Goal: Task Accomplishment & Management: Manage account settings

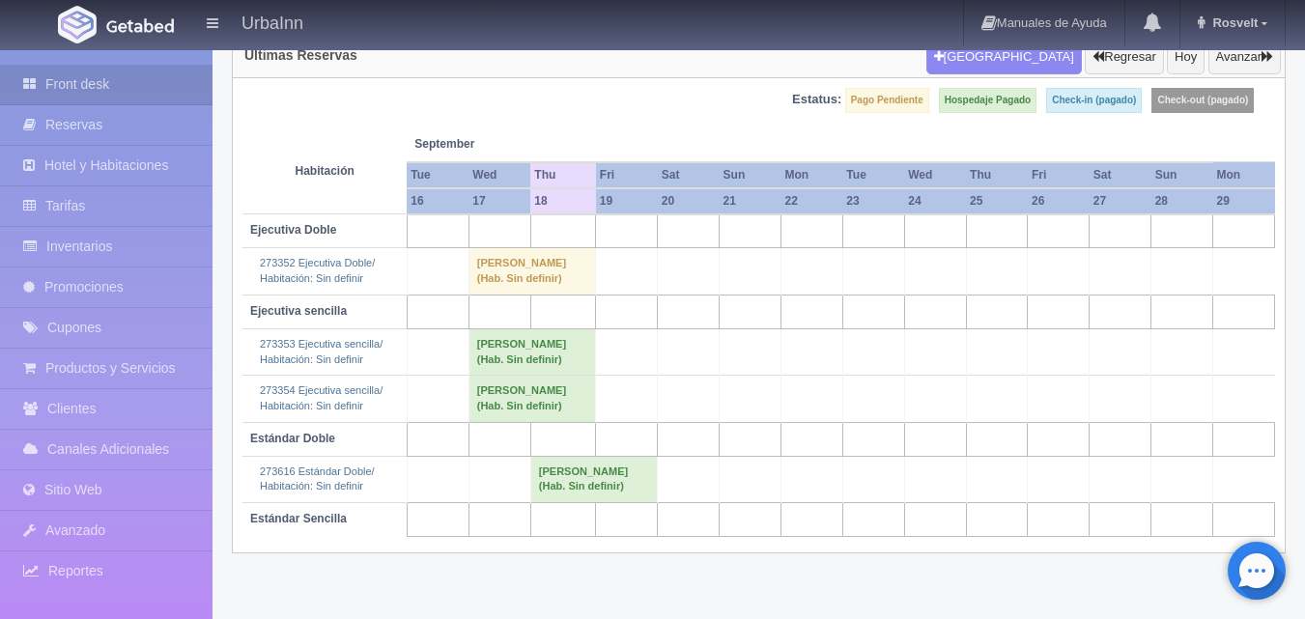
scroll to position [180, 0]
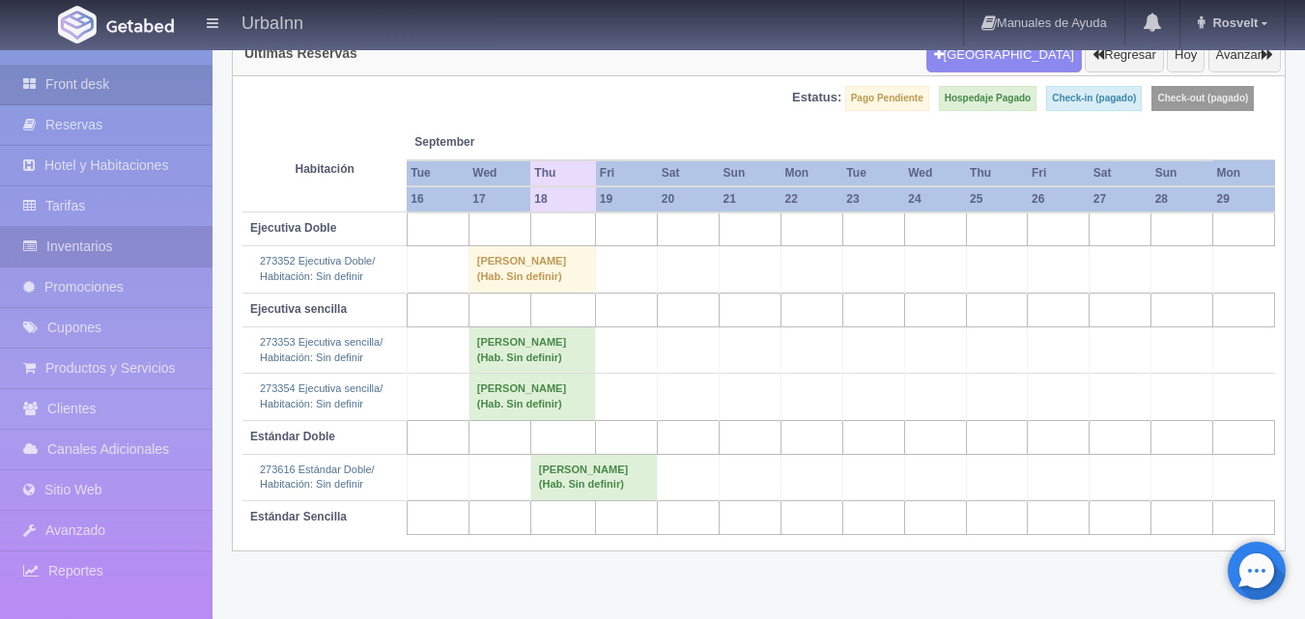
click at [119, 240] on link "Inventarios" at bounding box center [106, 247] width 213 height 40
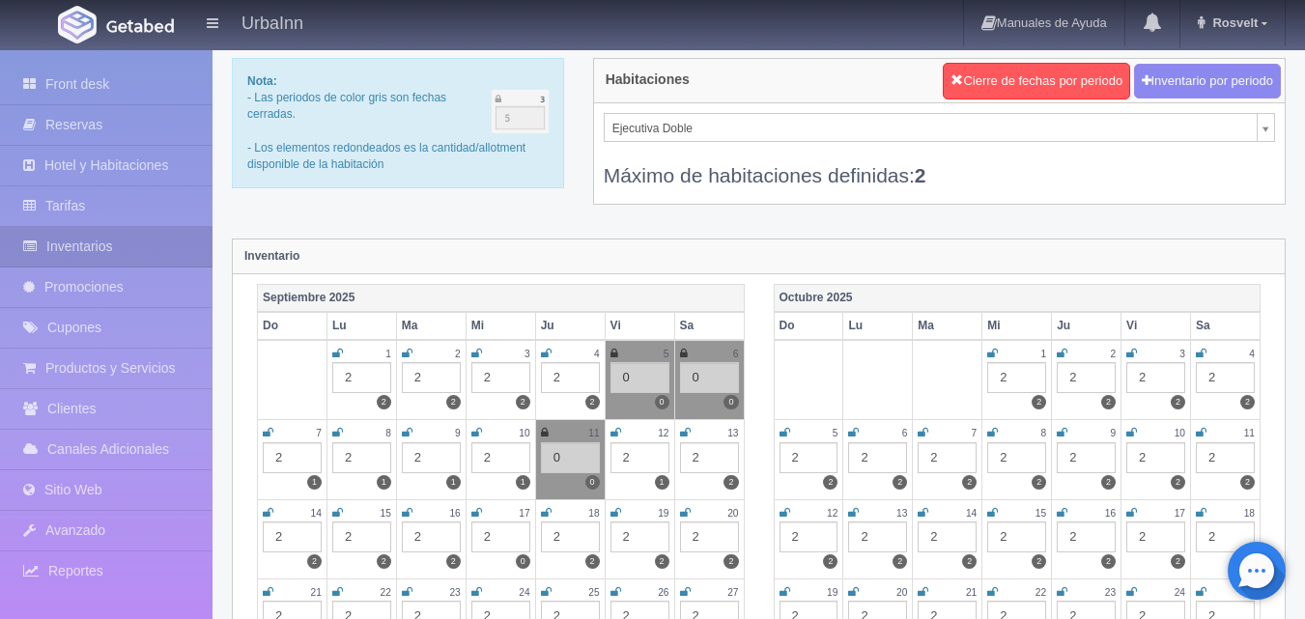
scroll to position [97, 0]
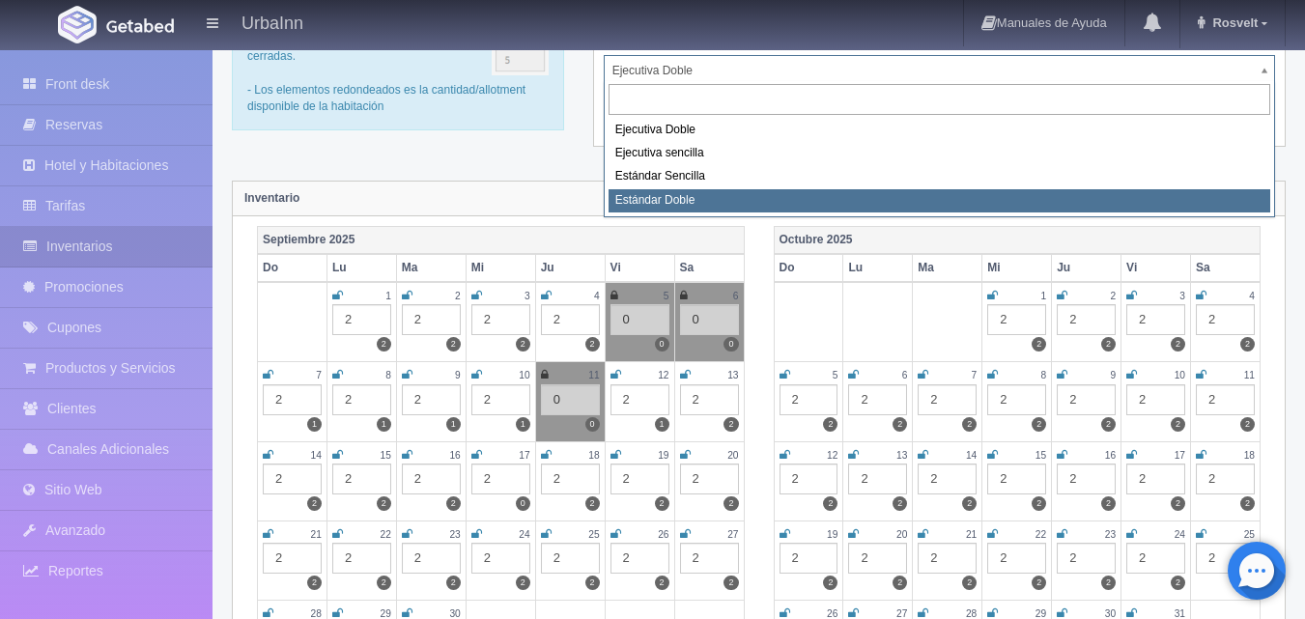
select select "1740"
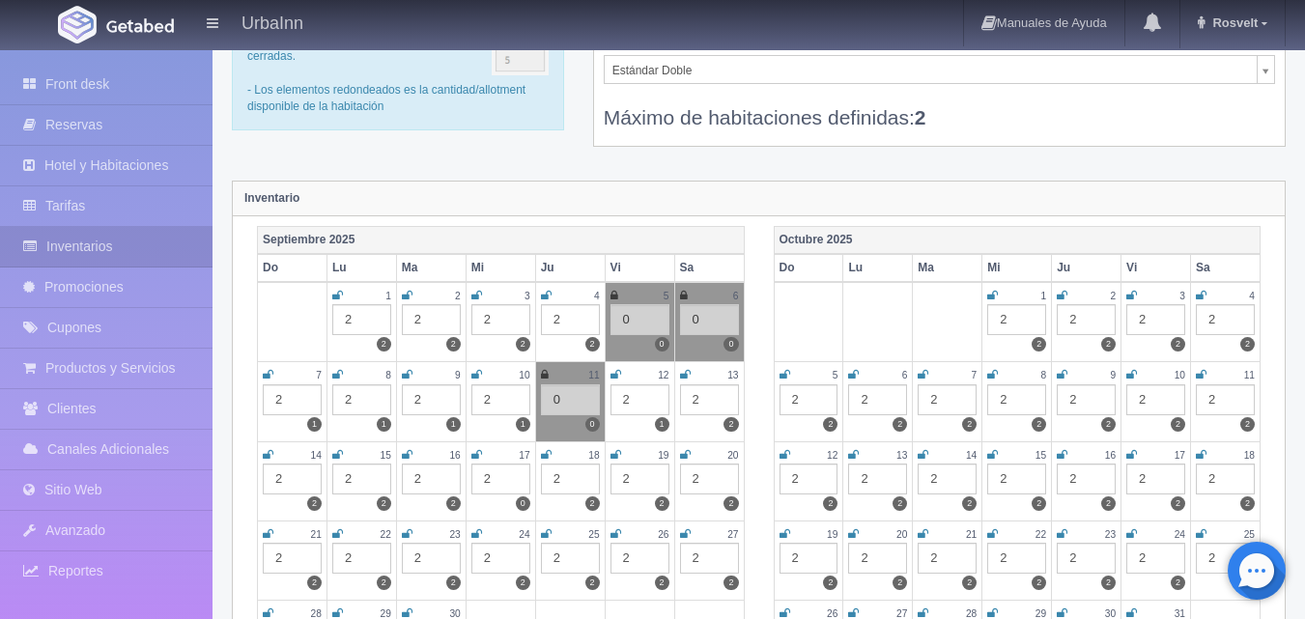
click at [1149, 191] on div "Inventario" at bounding box center [759, 199] width 1052 height 35
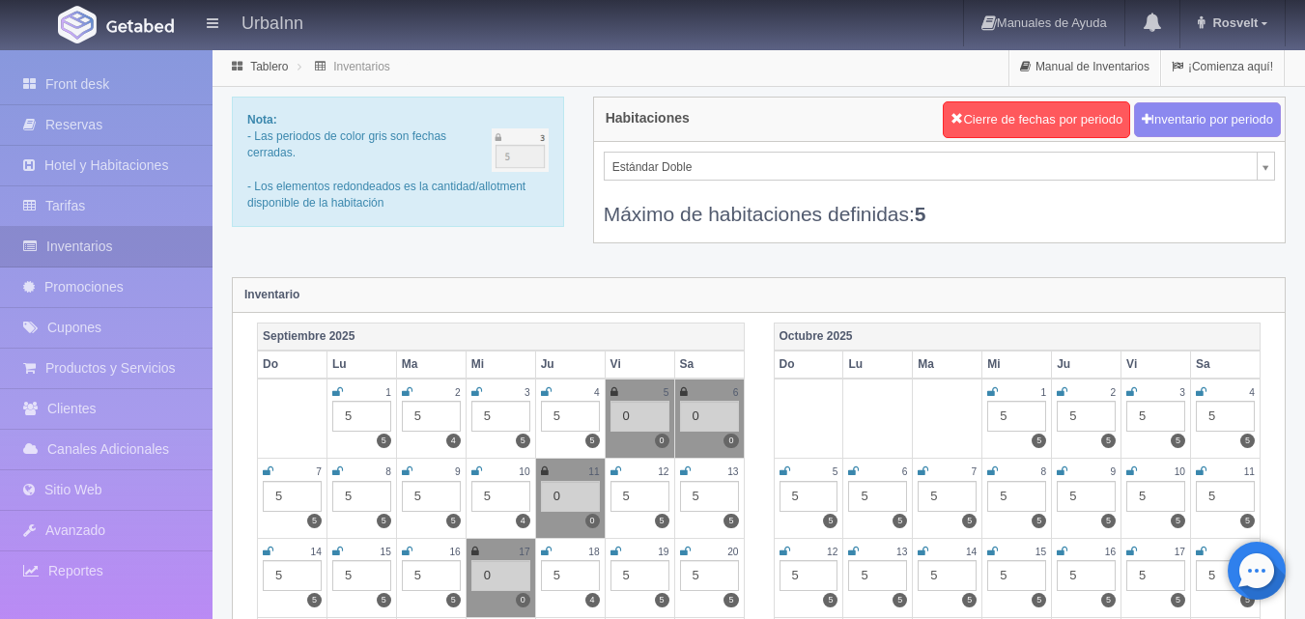
click at [549, 551] on icon at bounding box center [546, 552] width 11 height 12
click at [572, 568] on div "5" at bounding box center [570, 575] width 59 height 31
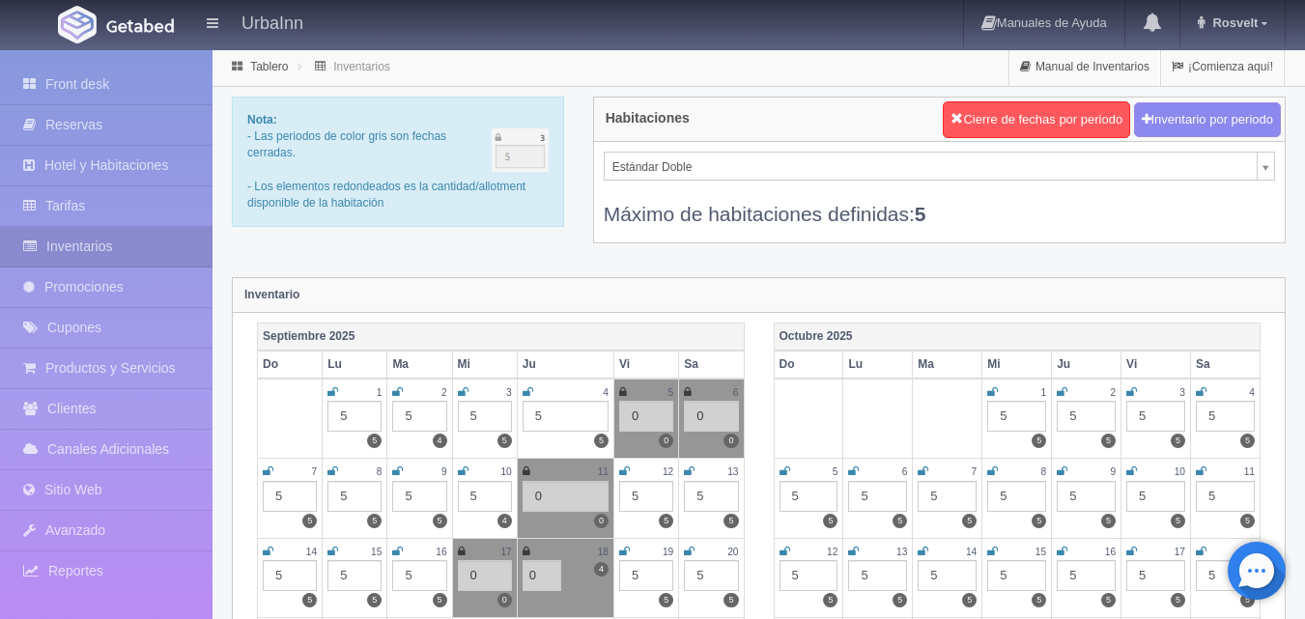
type input "0"
click at [764, 544] on div "Octubre 2025 Do Lu Ma Mi Ju Vi Sa 1 5 5 2 5 5 3 5 5 4 5 5 5 5 5 6 5 5 7 5 5 8 5…" at bounding box center [1017, 553] width 517 height 460
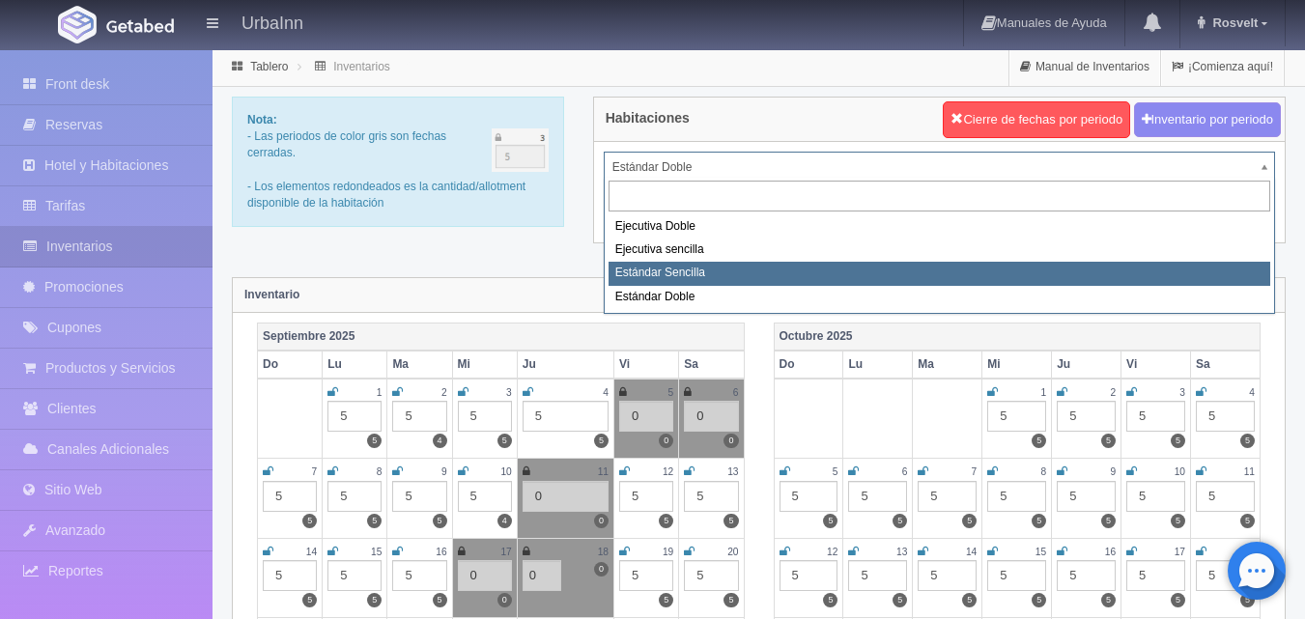
select select "1739"
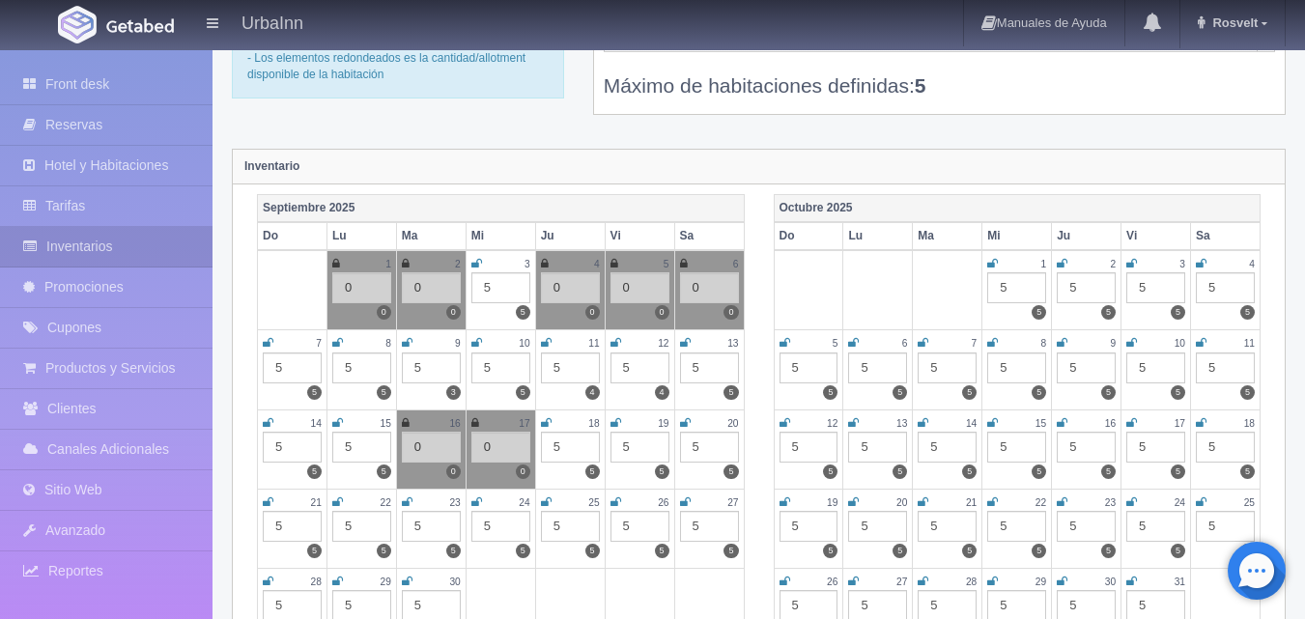
scroll to position [258, 0]
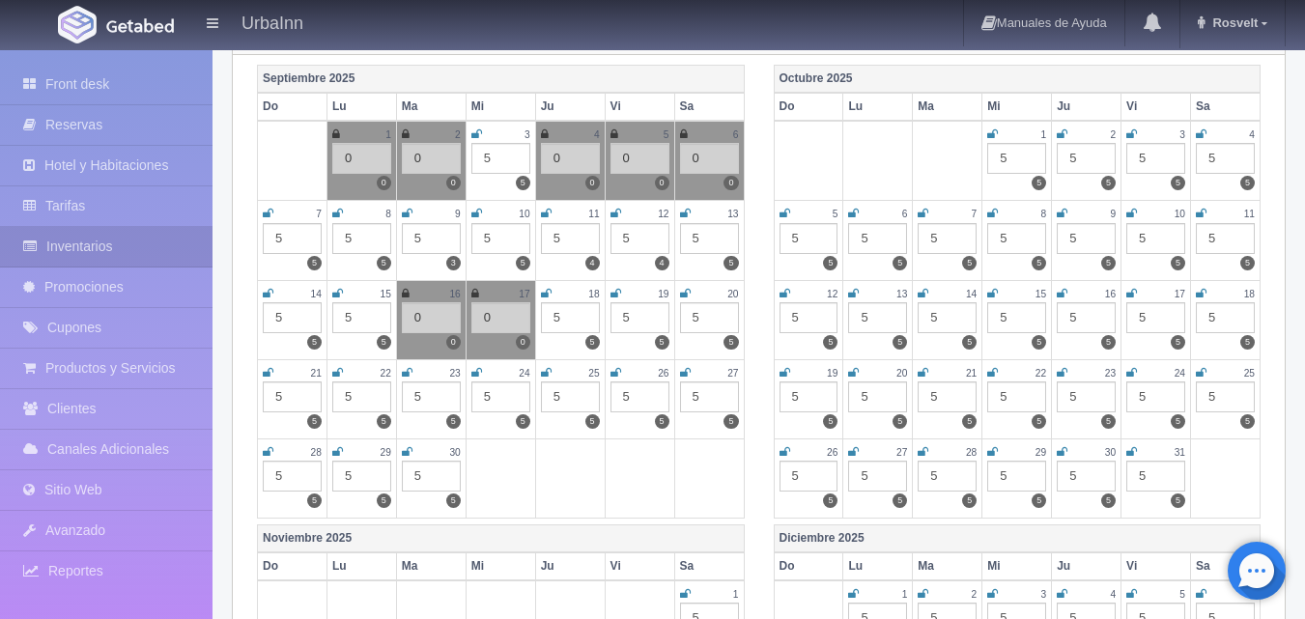
click at [547, 290] on icon at bounding box center [546, 294] width 11 height 12
click at [569, 316] on div "5" at bounding box center [570, 317] width 59 height 31
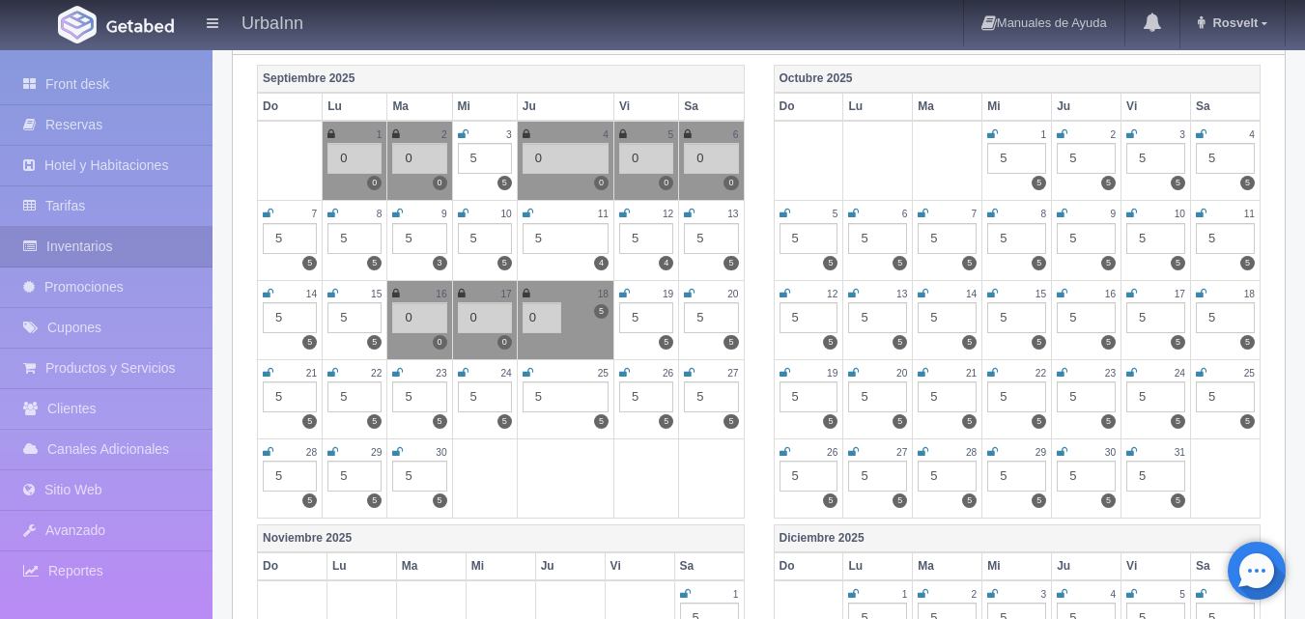
type input "0"
click at [756, 377] on div "Septiembre 2025 Do Lu Ma Mi Ju Vi Sa 1 0 0 2 0 0 3 5 5 4 0 0 5 0 0 6 0 0 7 5 5 …" at bounding box center [500, 295] width 517 height 460
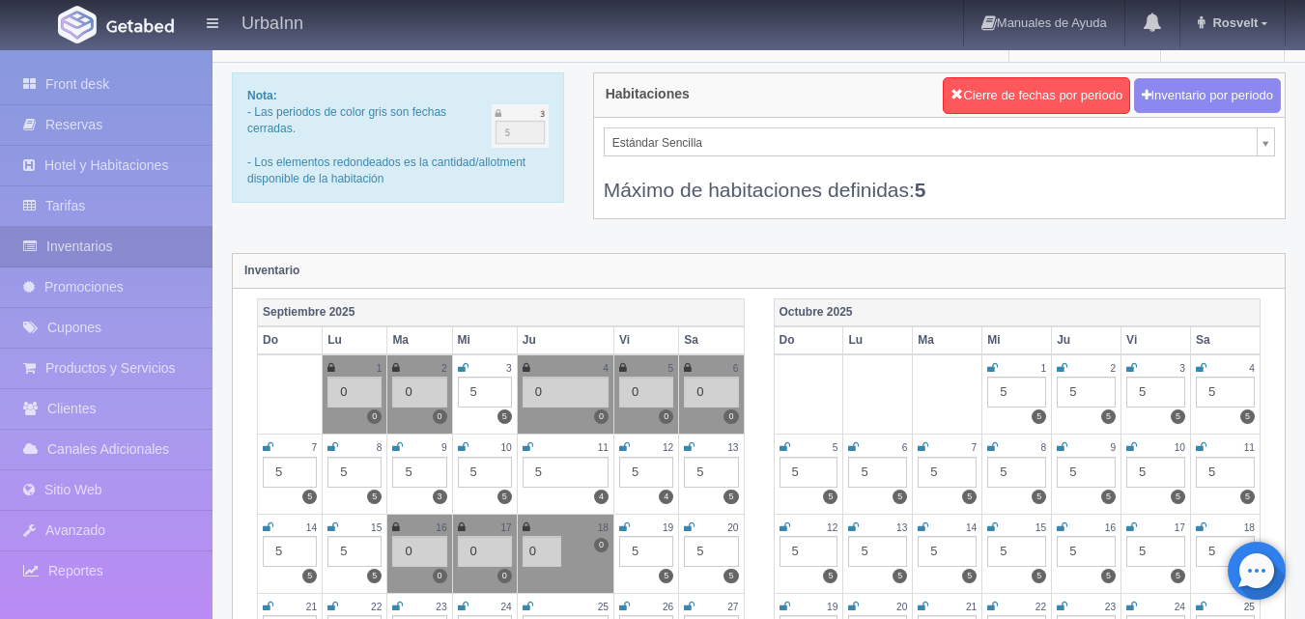
scroll to position [0, 0]
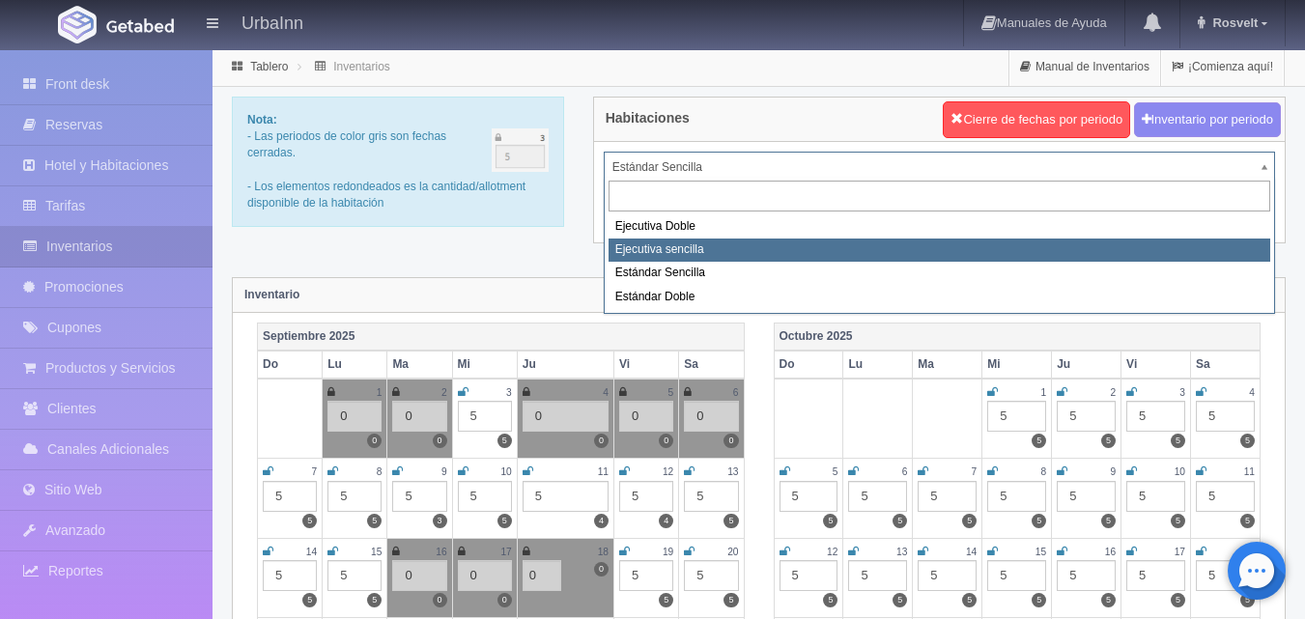
select select "1738"
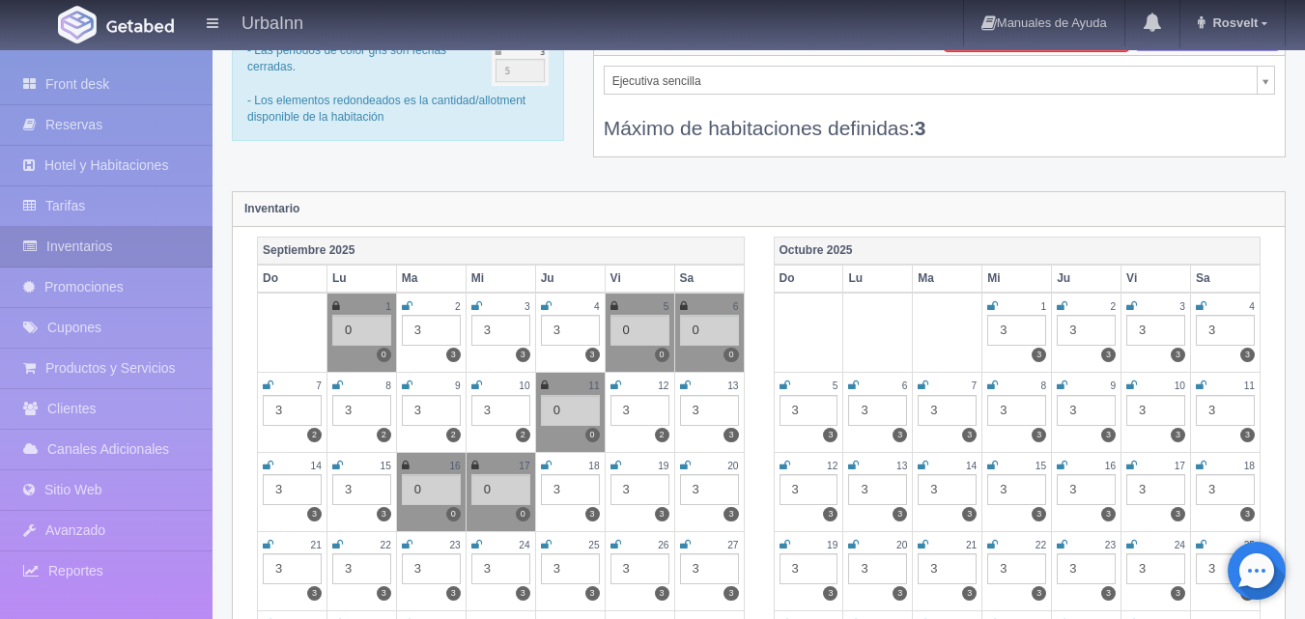
scroll to position [97, 0]
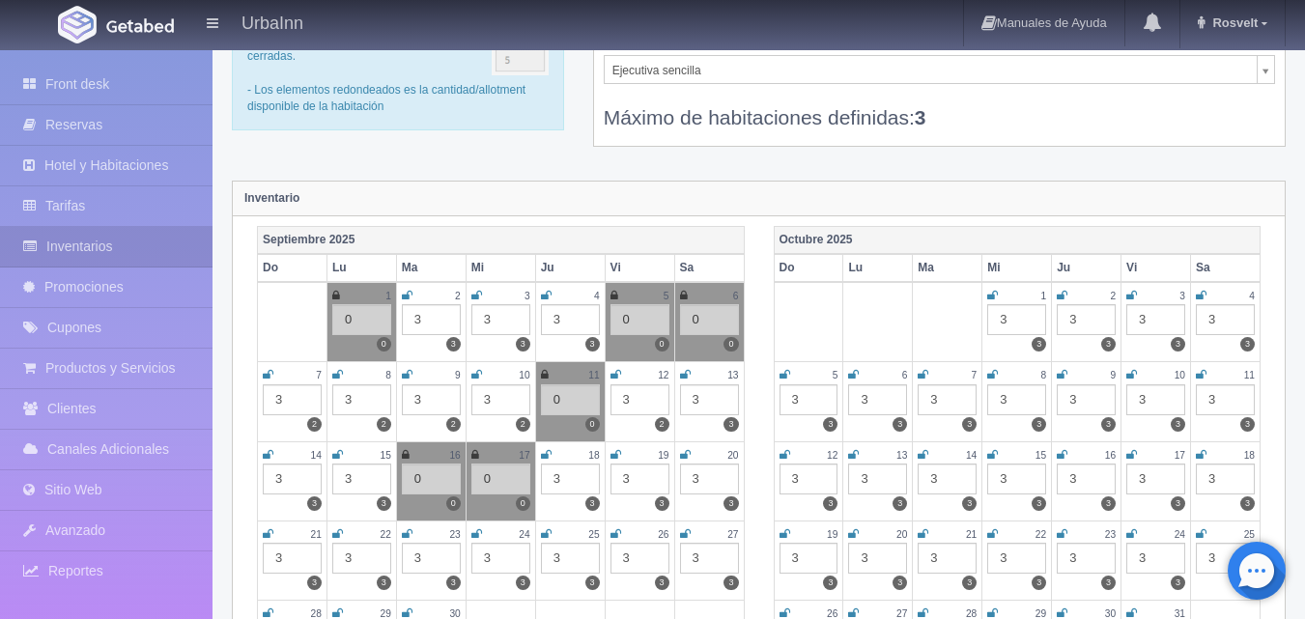
drag, startPoint x: 543, startPoint y: 450, endPoint x: 570, endPoint y: 470, distance: 33.8
click at [543, 452] on icon at bounding box center [546, 455] width 11 height 12
click at [572, 474] on div "3" at bounding box center [570, 479] width 59 height 31
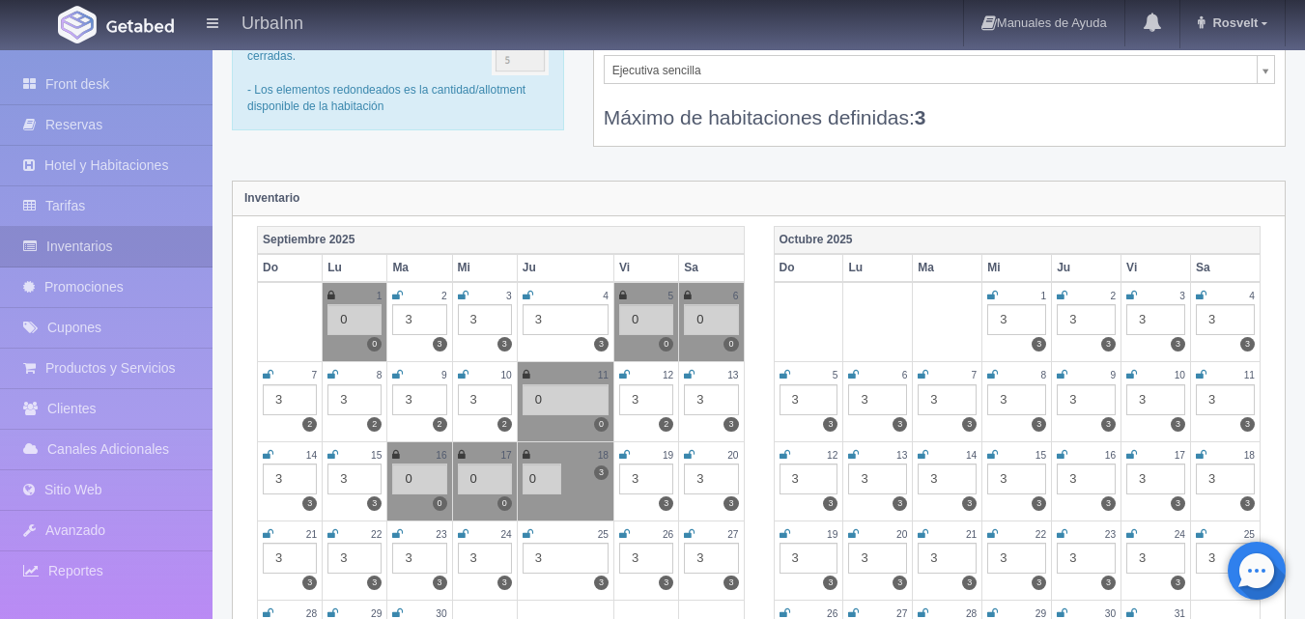
type input "0"
click at [771, 477] on div "[DATE] Do Lu Ma Mi Ju Vi Sa 1 3 3 2 3 3 3 3 3 4 3 3 5 3 3 6 3 3 7 3 3 8 3 3 9 3…" at bounding box center [1017, 456] width 517 height 460
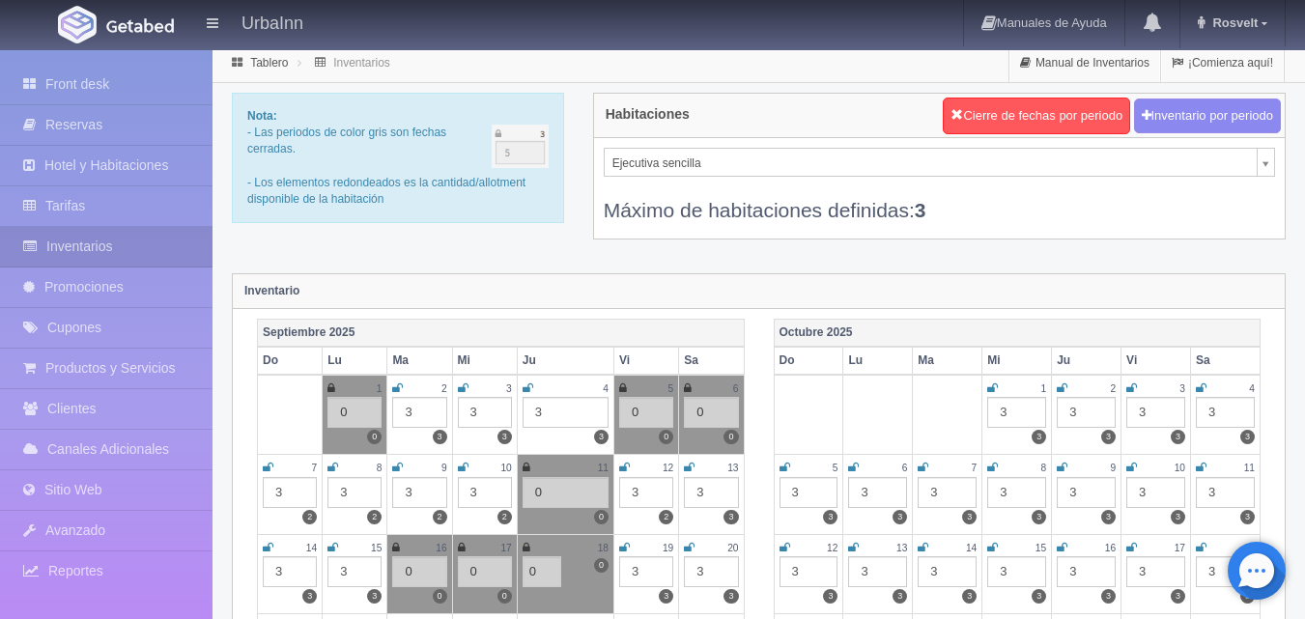
scroll to position [0, 0]
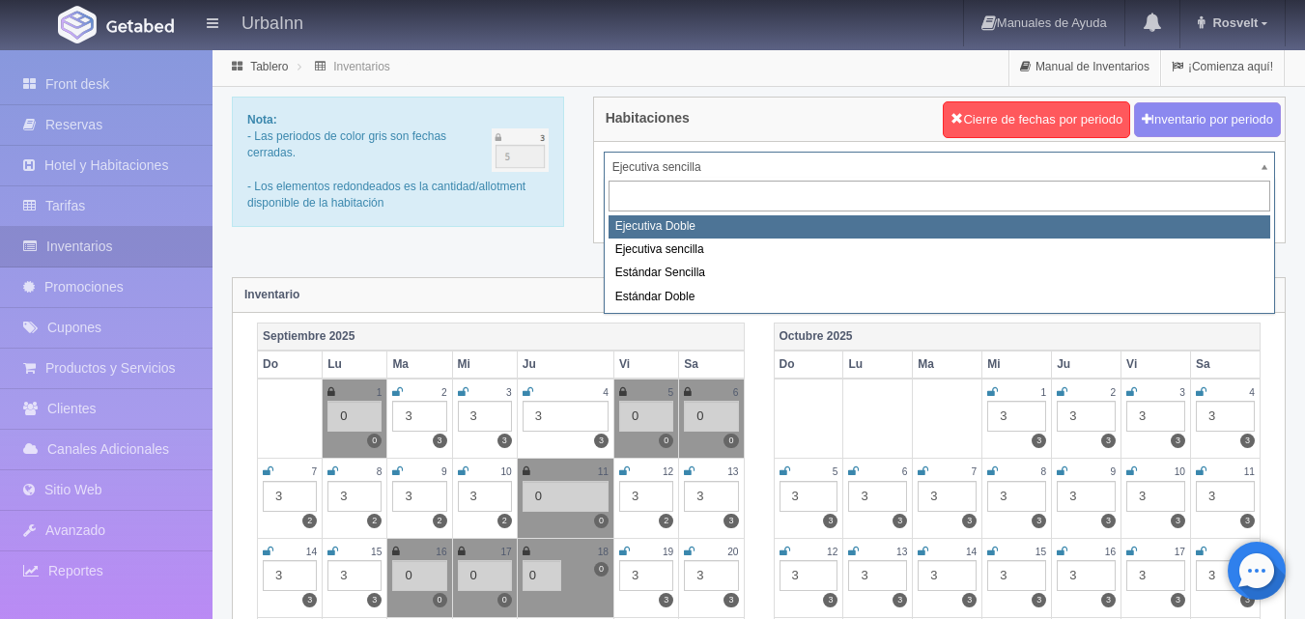
select select "1732"
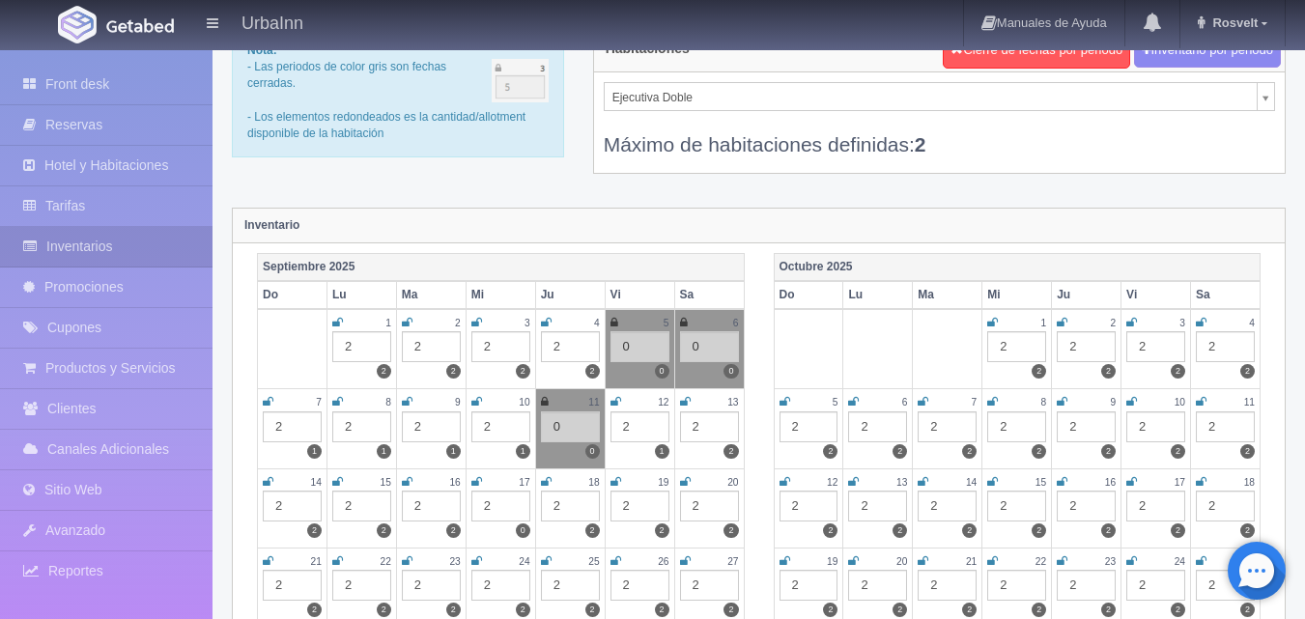
scroll to position [161, 0]
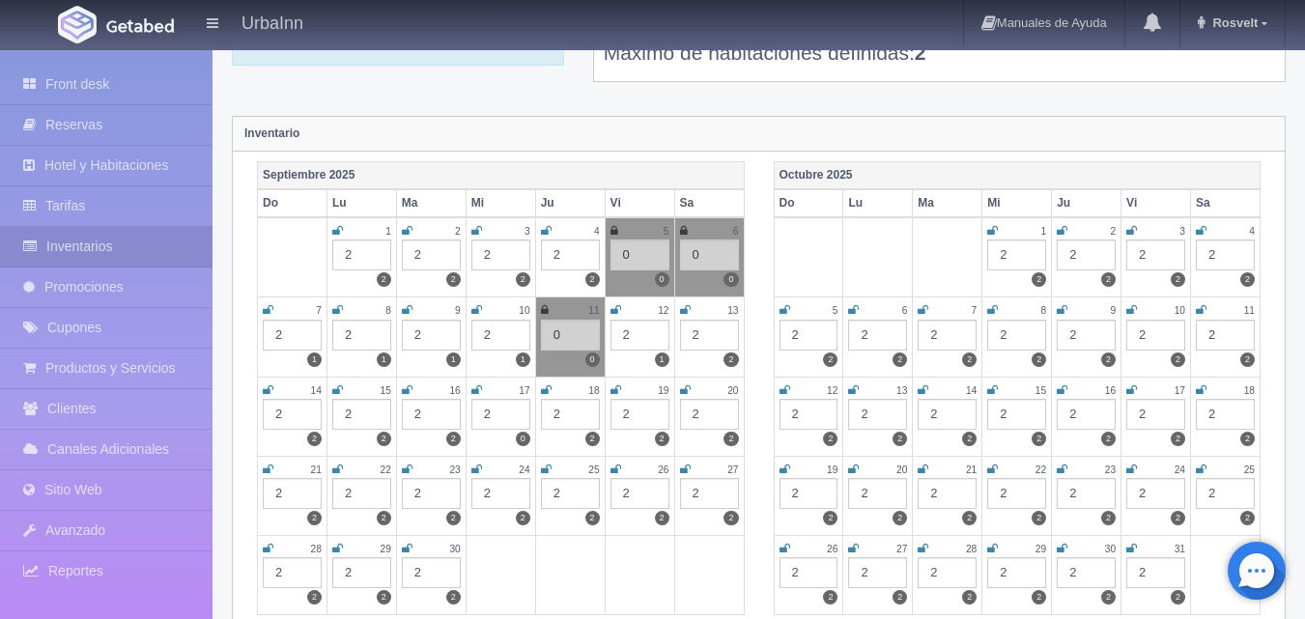
click at [547, 395] on icon at bounding box center [546, 390] width 11 height 12
click at [568, 421] on div "2" at bounding box center [570, 414] width 59 height 31
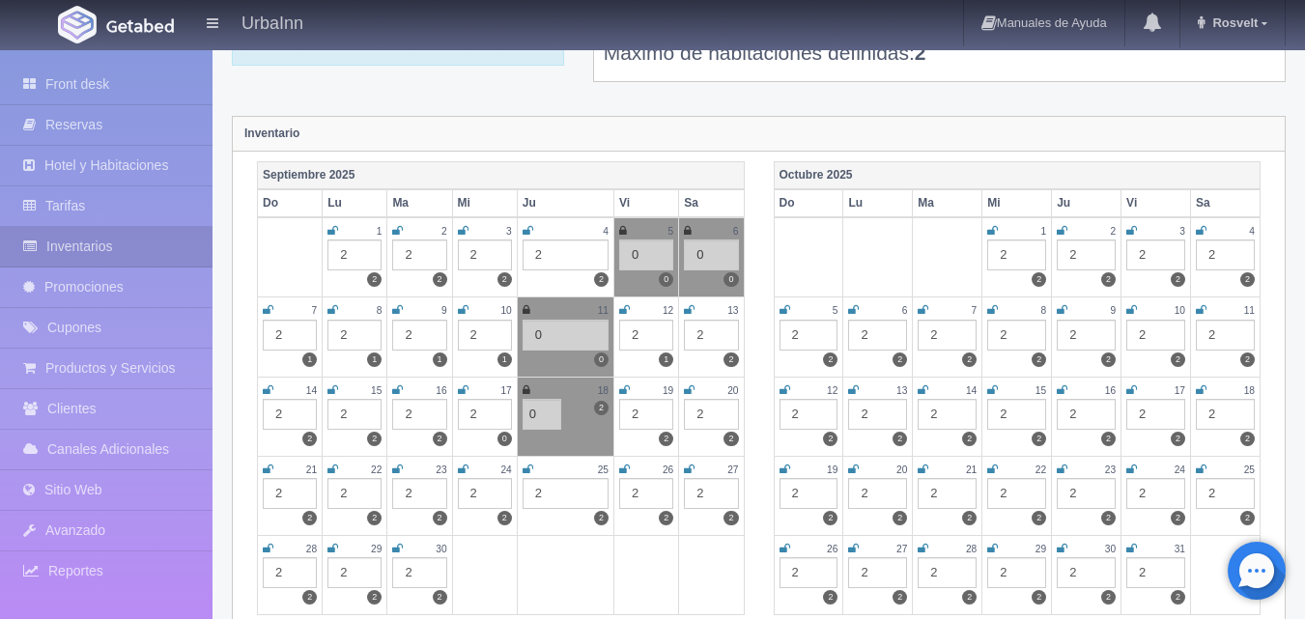
type input "0"
click at [764, 370] on div "[DATE] Do Lu Ma Mi Ju Vi Sa 1 2 2 2 2 2 3 2 2 4 2 2 5 2 2 6 2 2 7 2 2 8 2 2 9 2…" at bounding box center [1017, 391] width 517 height 460
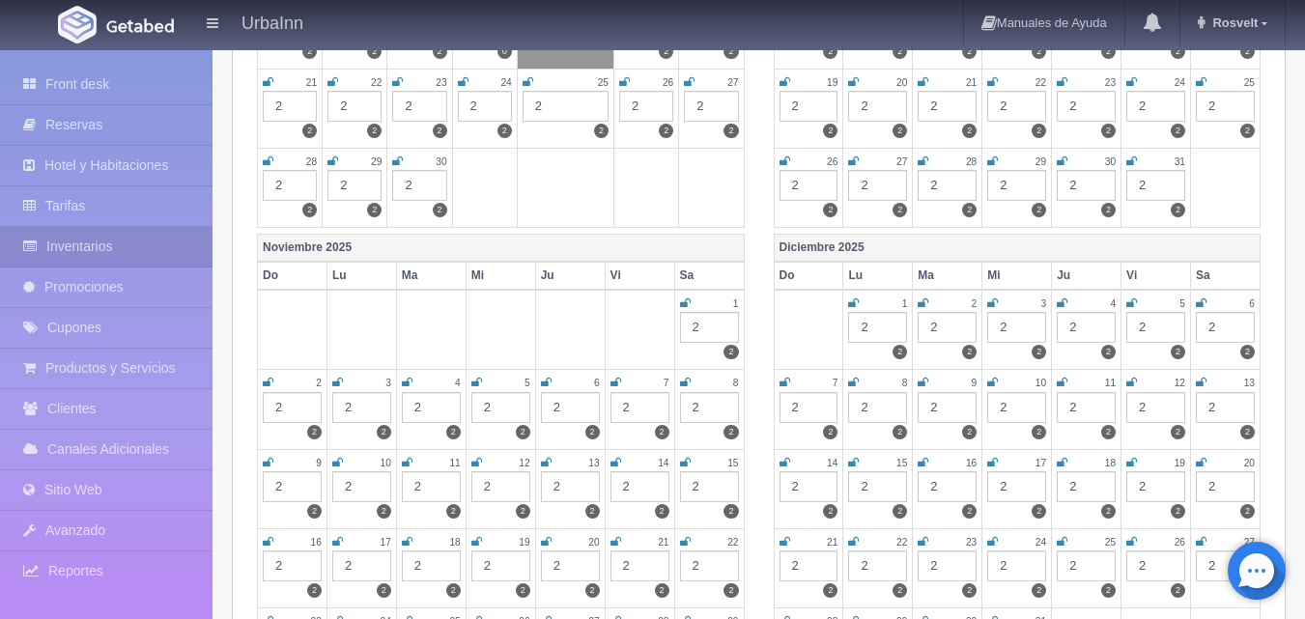
scroll to position [548, 0]
